Goal: Information Seeking & Learning: Compare options

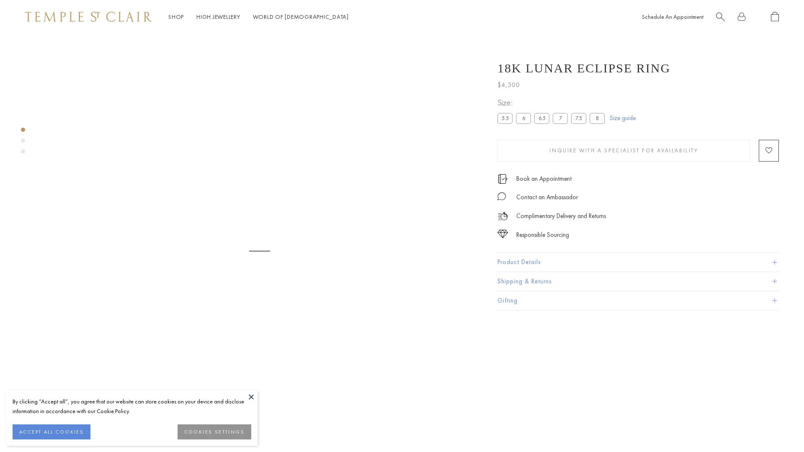
scroll to position [34, 0]
